Goal: Find contact information: Find contact information

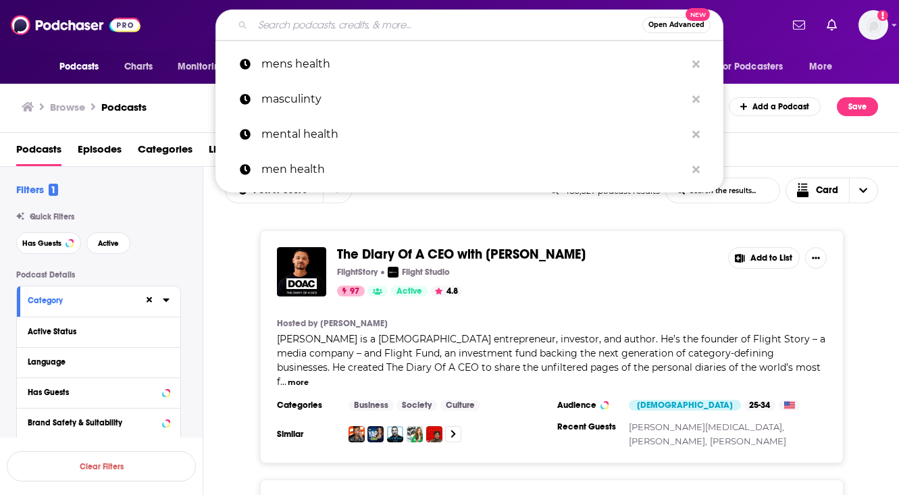
click at [410, 21] on input "Search podcasts, credits, & more..." at bounding box center [448, 25] width 390 height 22
paste input "AdAge Marketer's Brief"
type input "AdAge Marketer's Brief"
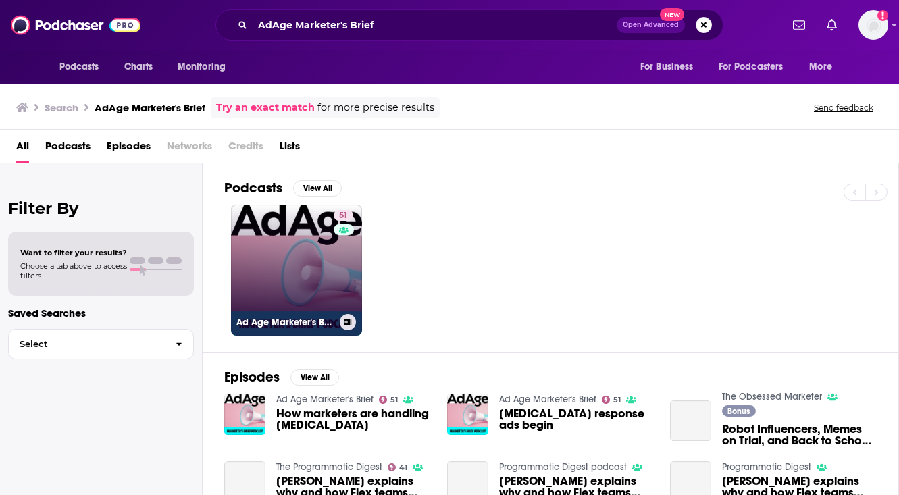
click at [274, 283] on link "51 Ad Age Marketer's Brief" at bounding box center [296, 270] width 131 height 131
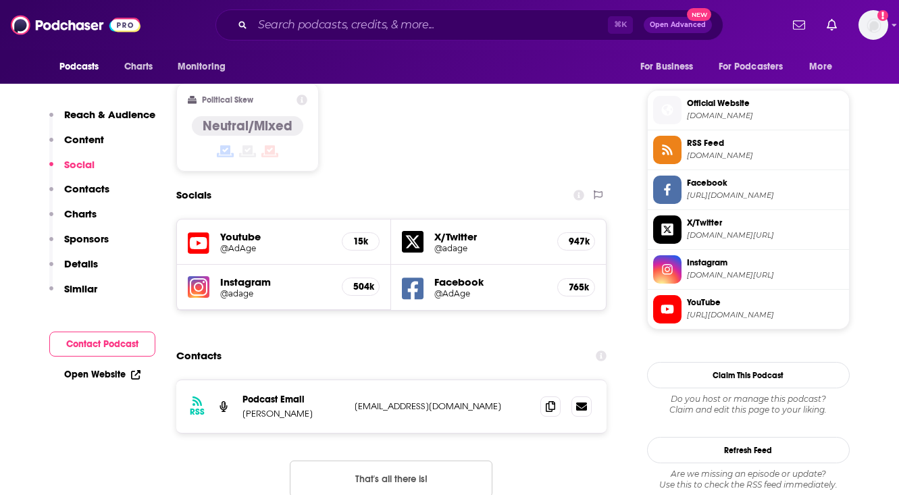
scroll to position [1069, 0]
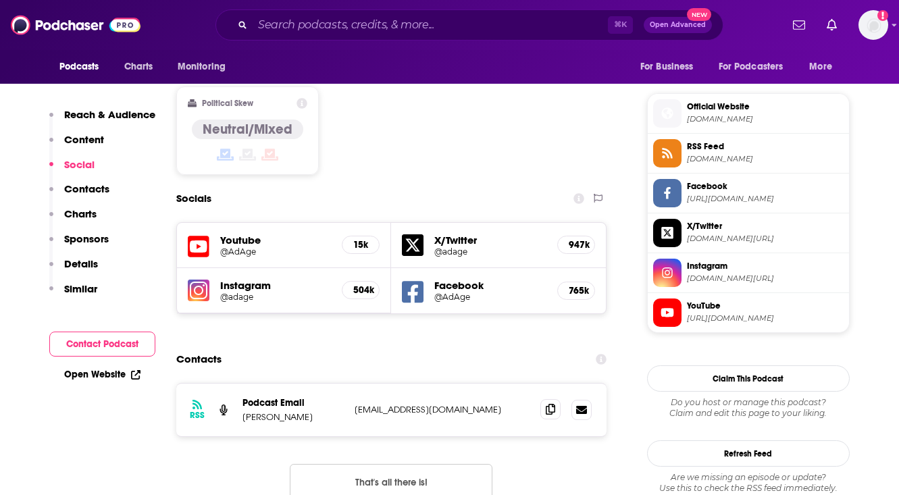
click at [552, 404] on icon at bounding box center [550, 409] width 9 height 11
drag, startPoint x: 300, startPoint y: 351, endPoint x: 240, endPoint y: 349, distance: 60.2
click at [240, 384] on div "RSS Podcast Email [PERSON_NAME] [EMAIL_ADDRESS][DOMAIN_NAME] [EMAIL_ADDRESS][DO…" at bounding box center [391, 410] width 431 height 53
copy p "[PERSON_NAME]"
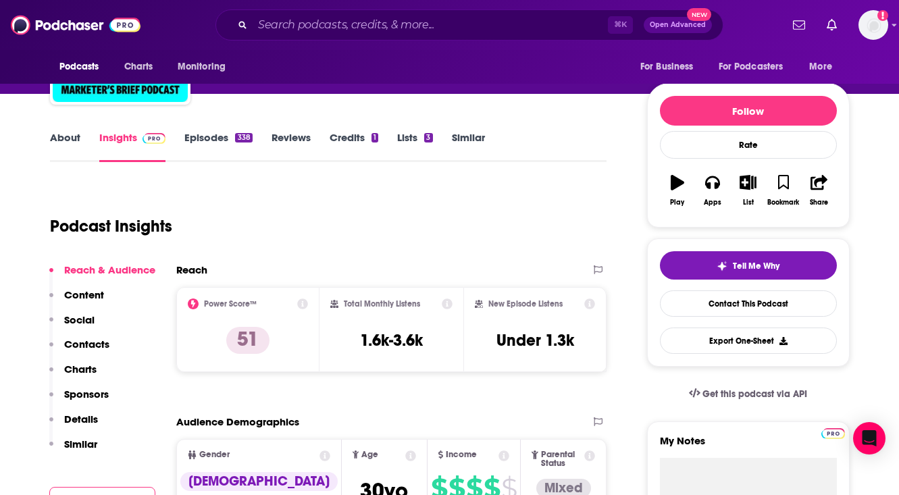
scroll to position [126, 0]
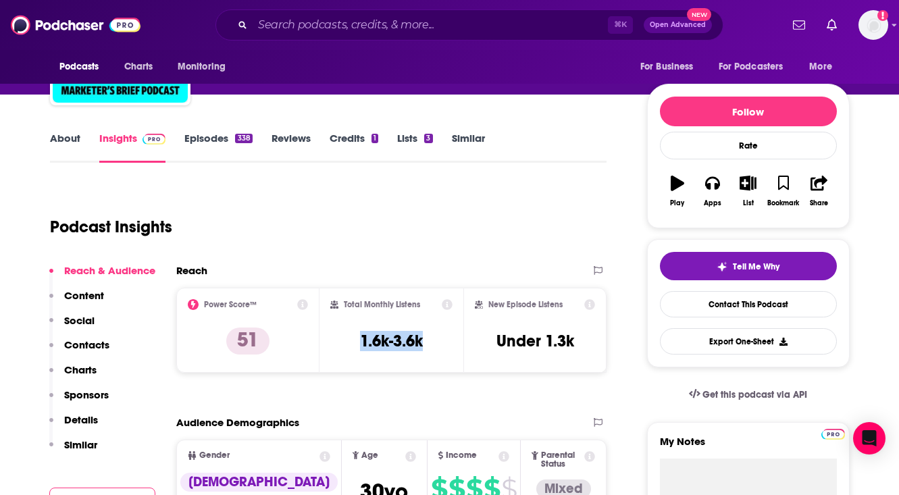
drag, startPoint x: 430, startPoint y: 343, endPoint x: 350, endPoint y: 343, distance: 79.7
click at [350, 343] on div "Total Monthly Listens 1.6k-3.6k" at bounding box center [391, 330] width 122 height 62
copy h3 "1.6k-3.6k"
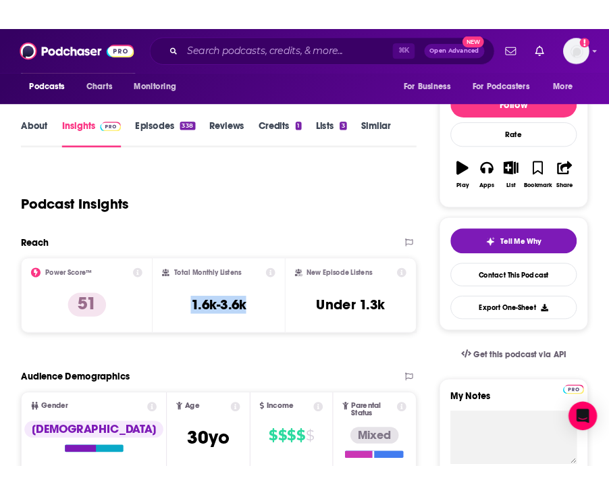
scroll to position [145, 0]
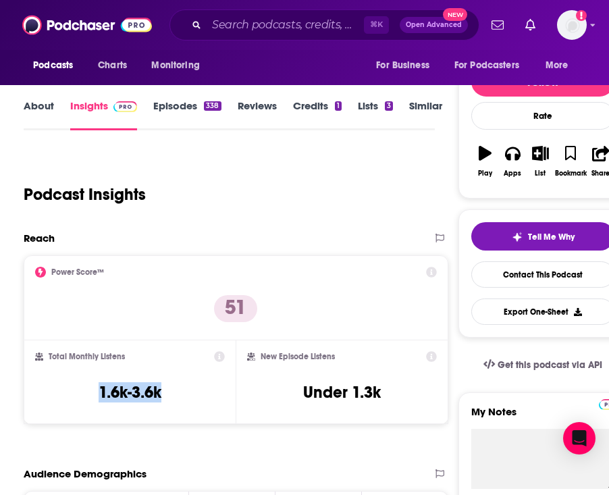
copy h3 "1.6k-3.6k"
click at [44, 109] on link "About" at bounding box center [39, 114] width 30 height 31
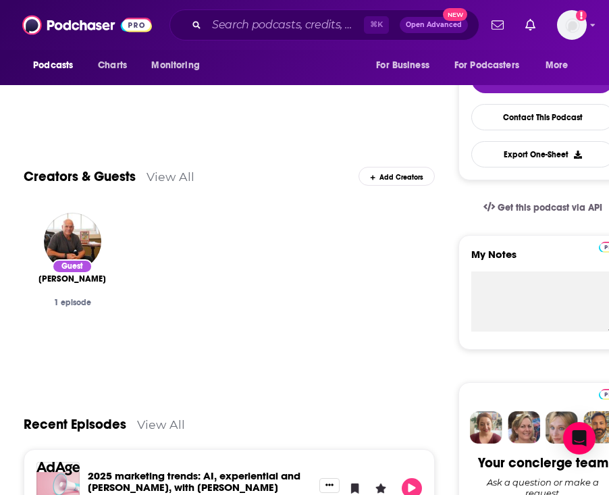
scroll to position [34, 0]
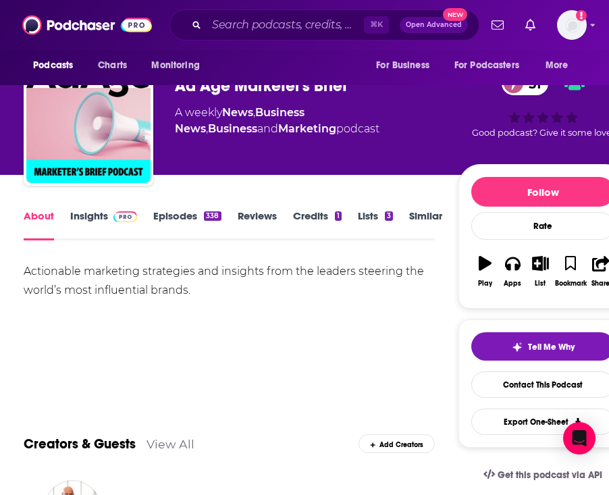
click at [176, 216] on link "Episodes 338" at bounding box center [187, 224] width 68 height 31
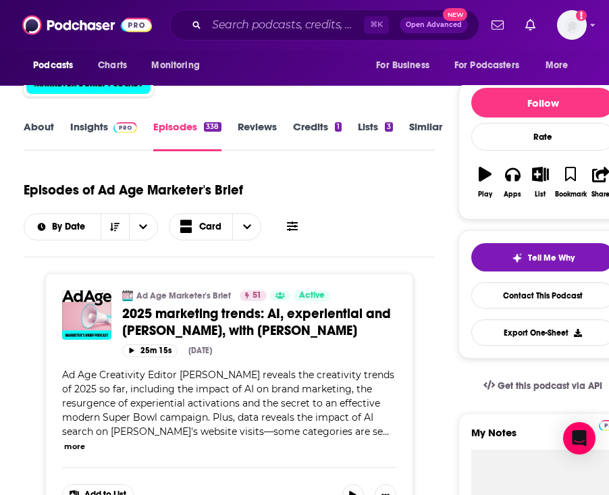
scroll to position [128, 0]
